Goal: Entertainment & Leisure: Consume media (video, audio)

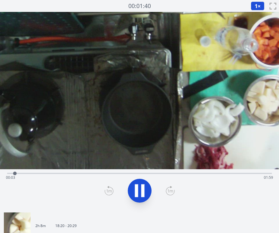
click at [87, 173] on div "Time elapsed: 00:03 Time remaining: 01:59" at bounding box center [140, 178] width 268 height 10
click at [70, 173] on div "Time elapsed: 00:39 Time remaining: 01:23" at bounding box center [140, 178] width 268 height 10
click at [50, 170] on div "Time elapsed: 00:29 Time remaining: 01:33" at bounding box center [139, 172] width 265 height 7
click at [83, 174] on div "Time elapsed: 00:21 Time remaining: 01:42" at bounding box center [140, 178] width 268 height 10
click at [105, 172] on div "Time elapsed: 00:35 Time remaining: 01:27" at bounding box center [139, 172] width 265 height 7
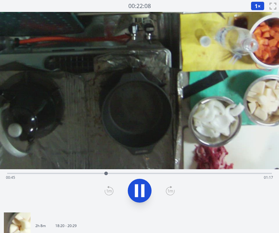
click at [135, 165] on video at bounding box center [139, 90] width 279 height 157
click at [161, 166] on video at bounding box center [139, 90] width 279 height 157
click at [160, 173] on div "Time elapsed: 00:47 Time remaining: 01:15" at bounding box center [140, 178] width 268 height 10
click at [181, 175] on div "Time elapsed: 01:11 Time remaining: 00:51" at bounding box center [140, 178] width 268 height 10
click at [132, 196] on icon at bounding box center [140, 190] width 17 height 17
